Goal: Task Accomplishment & Management: Manage account settings

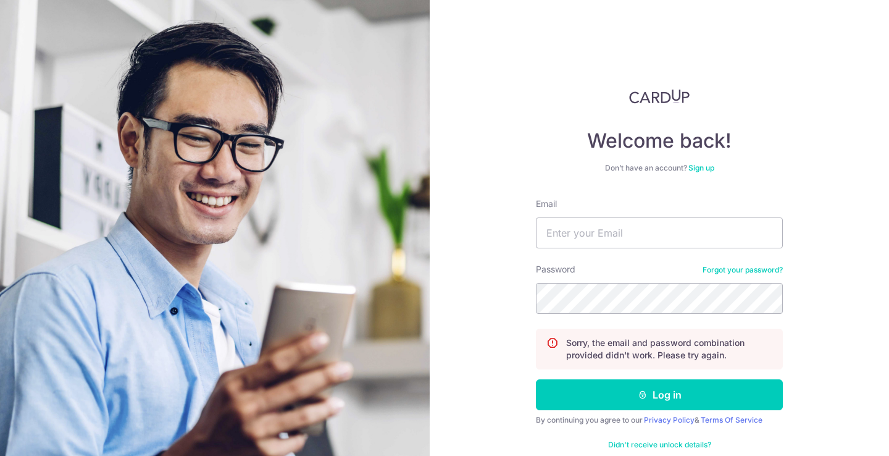
click at [629, 214] on div "Email" at bounding box center [659, 223] width 247 height 51
click at [629, 241] on input "Email" at bounding box center [659, 232] width 247 height 31
type input "[PERSON_NAME][EMAIL_ADDRESS][PERSON_NAME][DOMAIN_NAME]"
click at [536, 379] on button "Log in" at bounding box center [659, 394] width 247 height 31
click at [631, 240] on input "Email" at bounding box center [659, 232] width 247 height 31
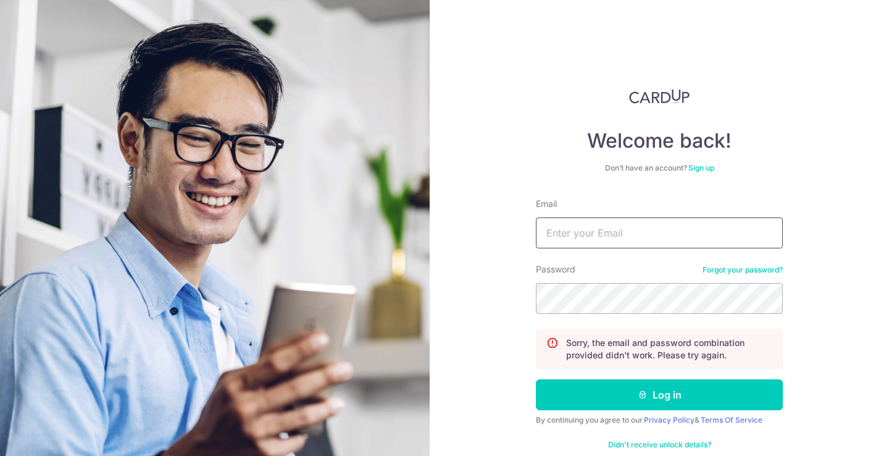
type input "[PERSON_NAME][EMAIL_ADDRESS][PERSON_NAME][DOMAIN_NAME]"
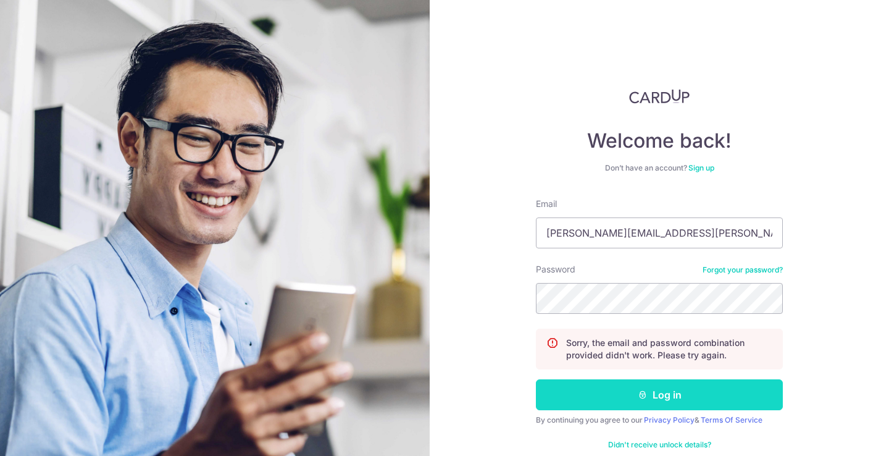
click at [611, 402] on button "Log in" at bounding box center [659, 394] width 247 height 31
